Goal: Task Accomplishment & Management: Use online tool/utility

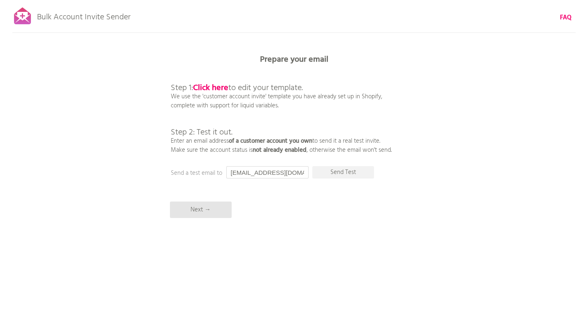
click at [270, 177] on input "[EMAIL_ADDRESS][DOMAIN_NAME]" at bounding box center [267, 172] width 82 height 12
click at [261, 171] on input "[EMAIL_ADDRESS][DOMAIN_NAME]" at bounding box center [267, 172] width 82 height 12
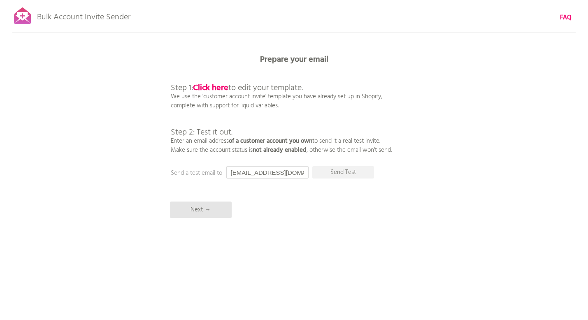
click at [261, 171] on input "[EMAIL_ADDRESS][DOMAIN_NAME]" at bounding box center [267, 172] width 82 height 12
paste input "[EMAIL_ADDRESS][DOMAIN_NAME]"
type input "[EMAIL_ADDRESS][DOMAIN_NAME]"
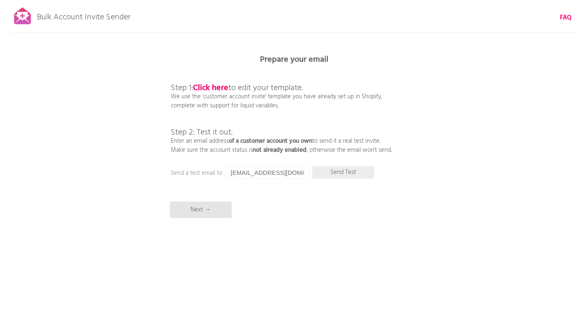
click at [345, 173] on p "Send Test" at bounding box center [343, 172] width 62 height 12
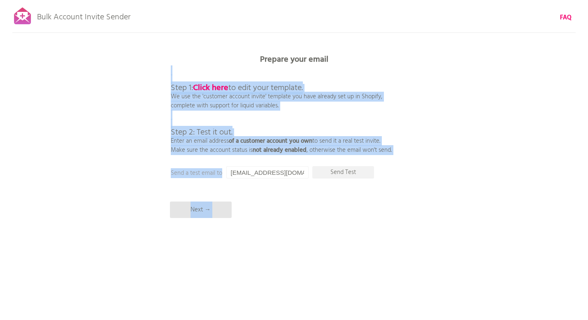
drag, startPoint x: 158, startPoint y: 81, endPoint x: 226, endPoint y: 172, distance: 113.2
click at [226, 172] on div "Bulk Account Invite Sender FAQ Synced all customers! Pause sending (This can ta…" at bounding box center [294, 144] width 588 height 288
copy div "Step 1: Click here to edit your template. We use the 'customer account invite' …"
click at [330, 132] on p "Step 1: Click here to edit your template. We use the 'customer account invite' …" at bounding box center [281, 110] width 221 height 89
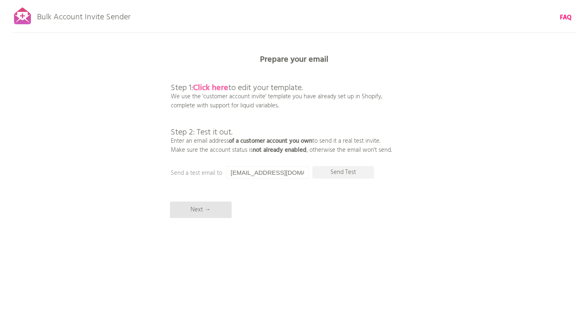
click at [223, 89] on b "Click here" at bounding box center [210, 87] width 35 height 13
click at [218, 88] on b "Click here" at bounding box center [210, 87] width 35 height 13
